Goal: Information Seeking & Learning: Learn about a topic

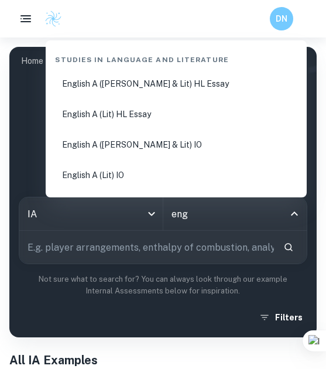
click at [203, 80] on li "English A ([PERSON_NAME] & Lit) HL Essay" at bounding box center [176, 84] width 252 height 28
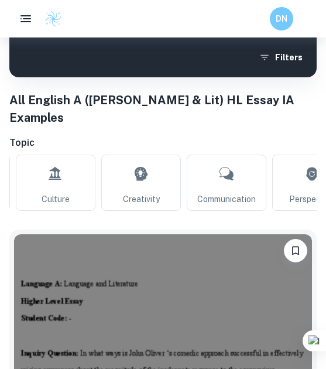
scroll to position [76, 0]
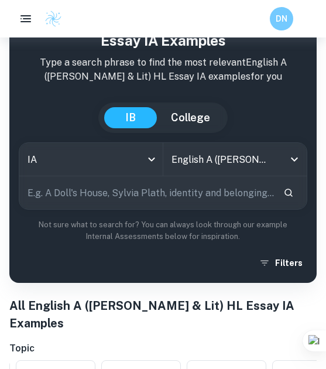
click at [148, 188] on input "text" at bounding box center [146, 192] width 255 height 33
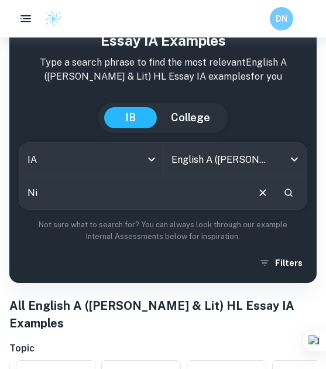
type input "N"
type input "[PERSON_NAME]"
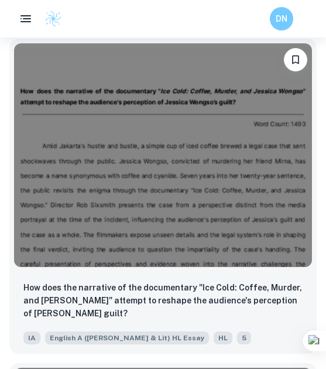
scroll to position [1436, 0]
